Goal: Transaction & Acquisition: Purchase product/service

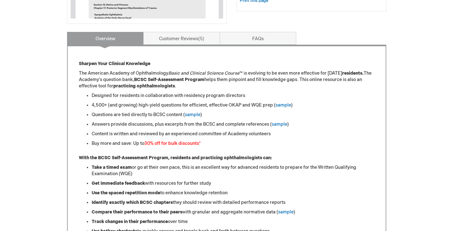
scroll to position [258, 0]
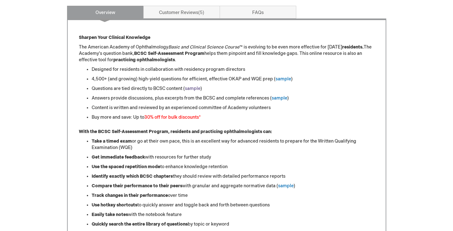
click at [193, 89] on link "sample" at bounding box center [193, 88] width 16 height 5
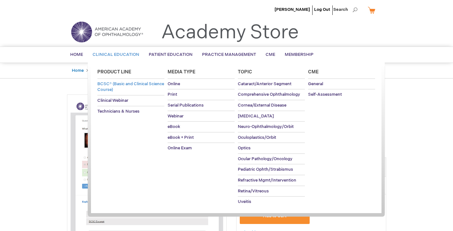
click at [112, 82] on span "BCSC® (Basic and Clinical Science Course)" at bounding box center [130, 86] width 67 height 11
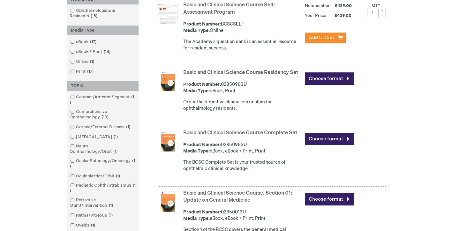
scroll to position [145, 0]
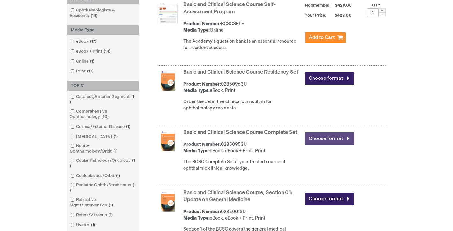
click at [322, 145] on link "Choose format" at bounding box center [329, 139] width 49 height 12
